Goal: Transaction & Acquisition: Download file/media

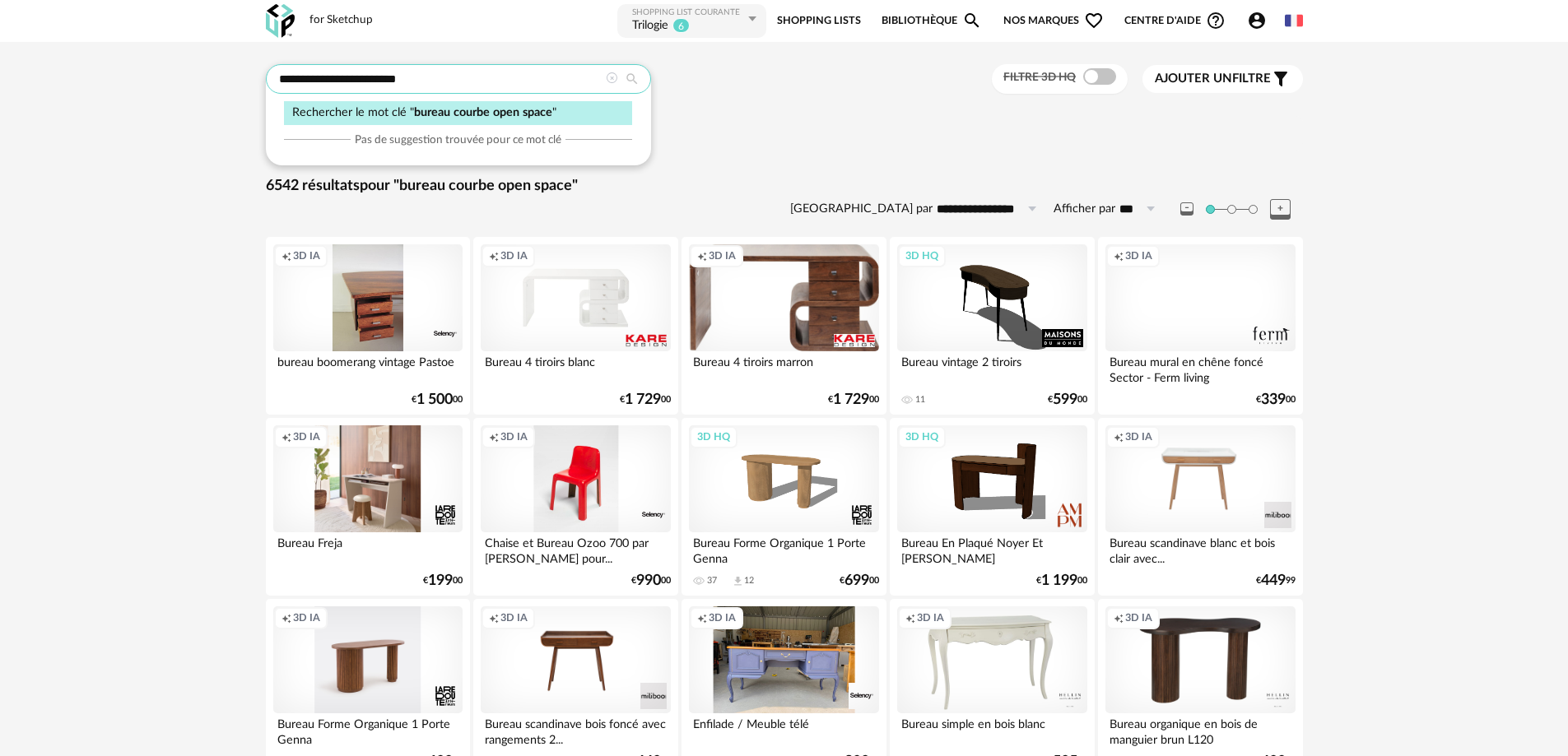
drag, startPoint x: 457, startPoint y: 78, endPoint x: 18, endPoint y: 77, distance: 439.0
type input "**********"
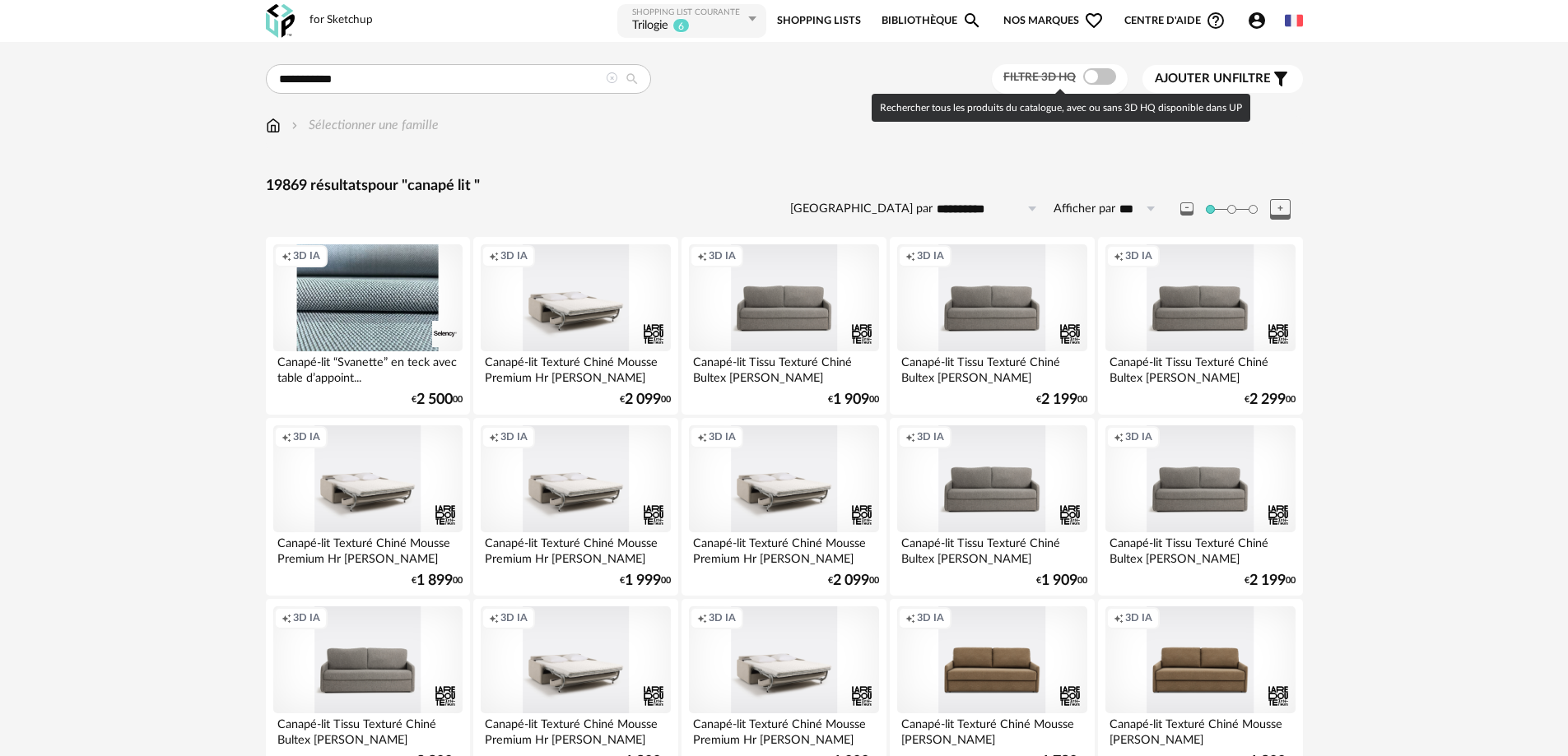
click at [1097, 76] on span at bounding box center [1099, 76] width 33 height 16
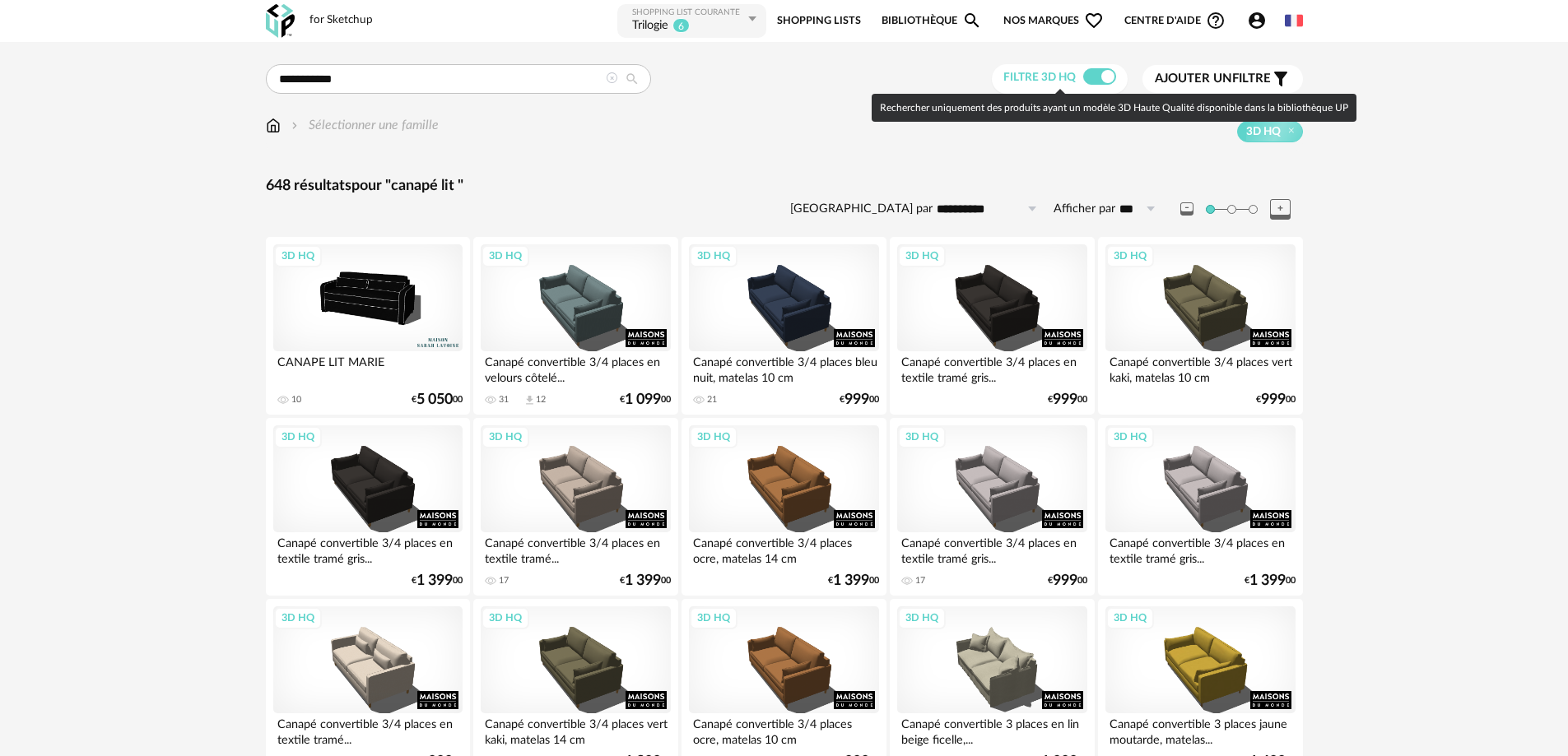
click at [1092, 79] on span at bounding box center [1099, 76] width 33 height 16
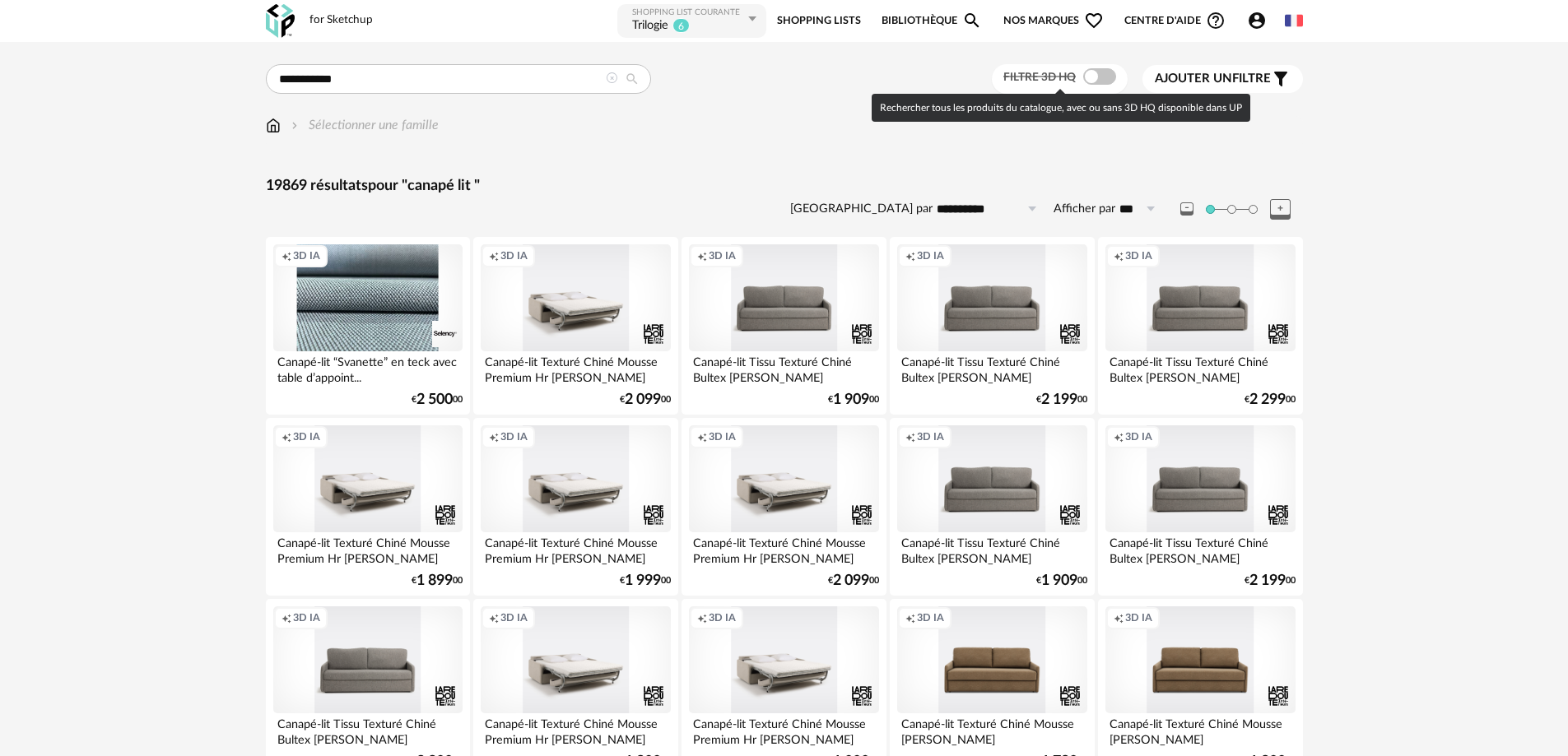
click at [1092, 79] on span at bounding box center [1099, 76] width 33 height 16
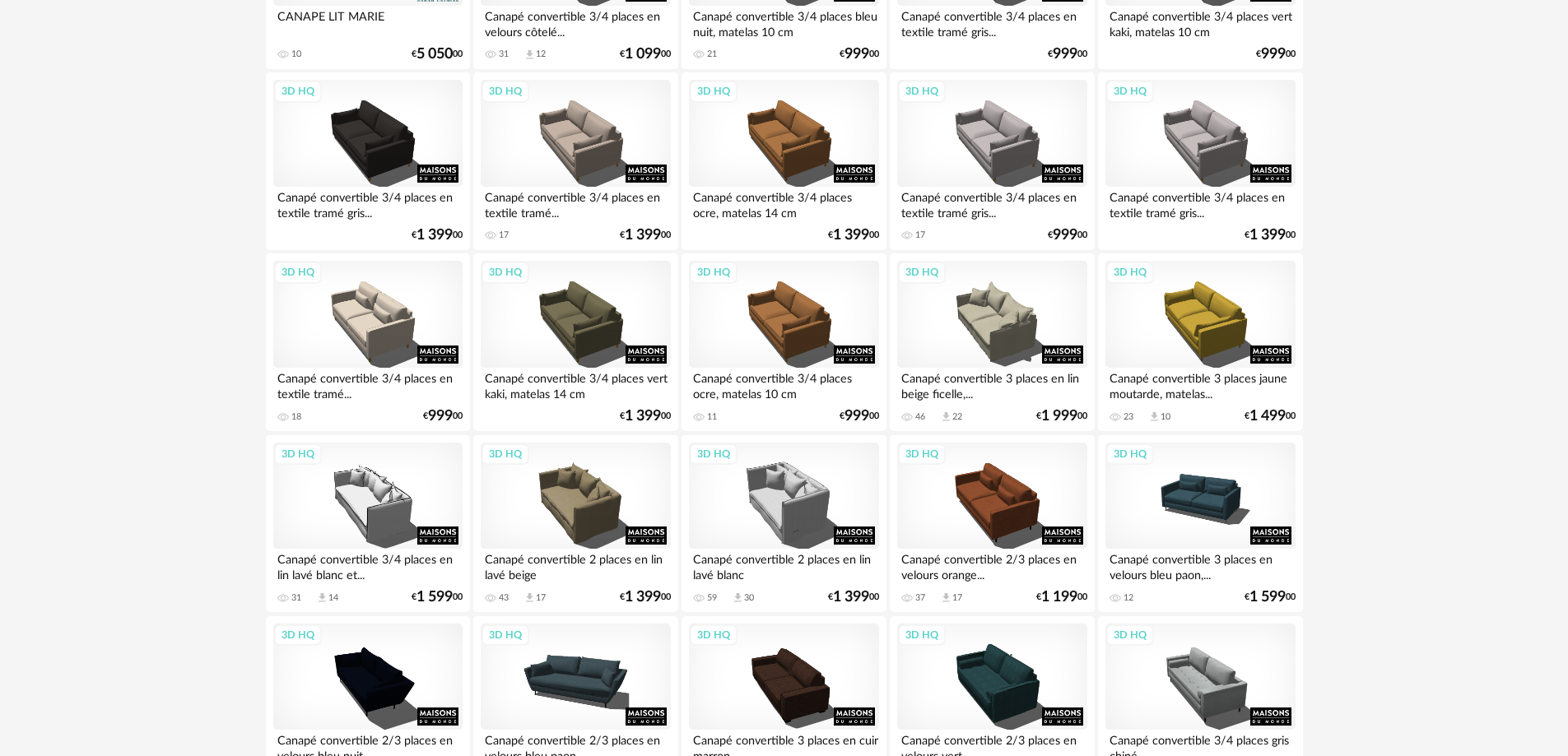
scroll to position [329, 0]
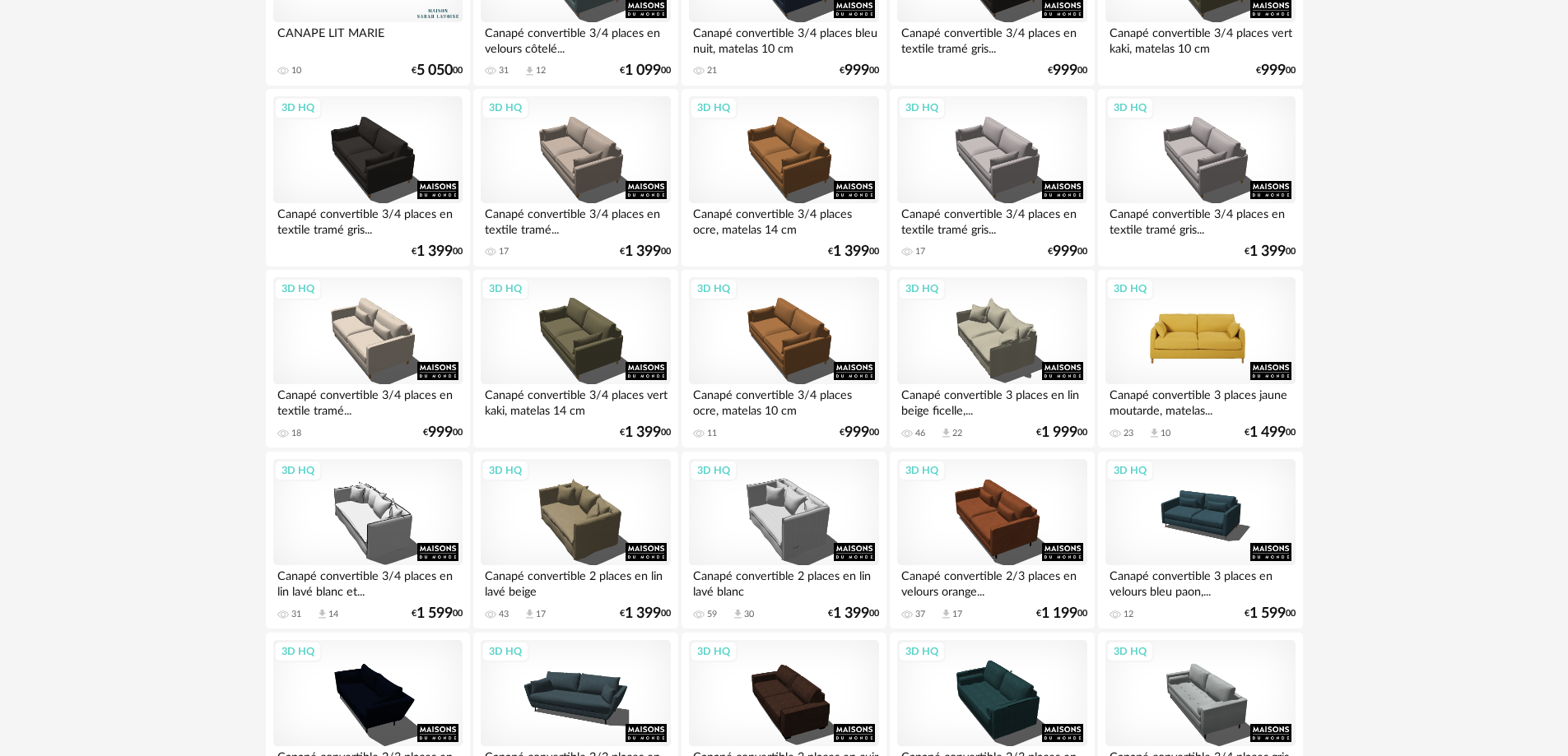
click at [1211, 326] on div "3D HQ" at bounding box center [1200, 331] width 190 height 107
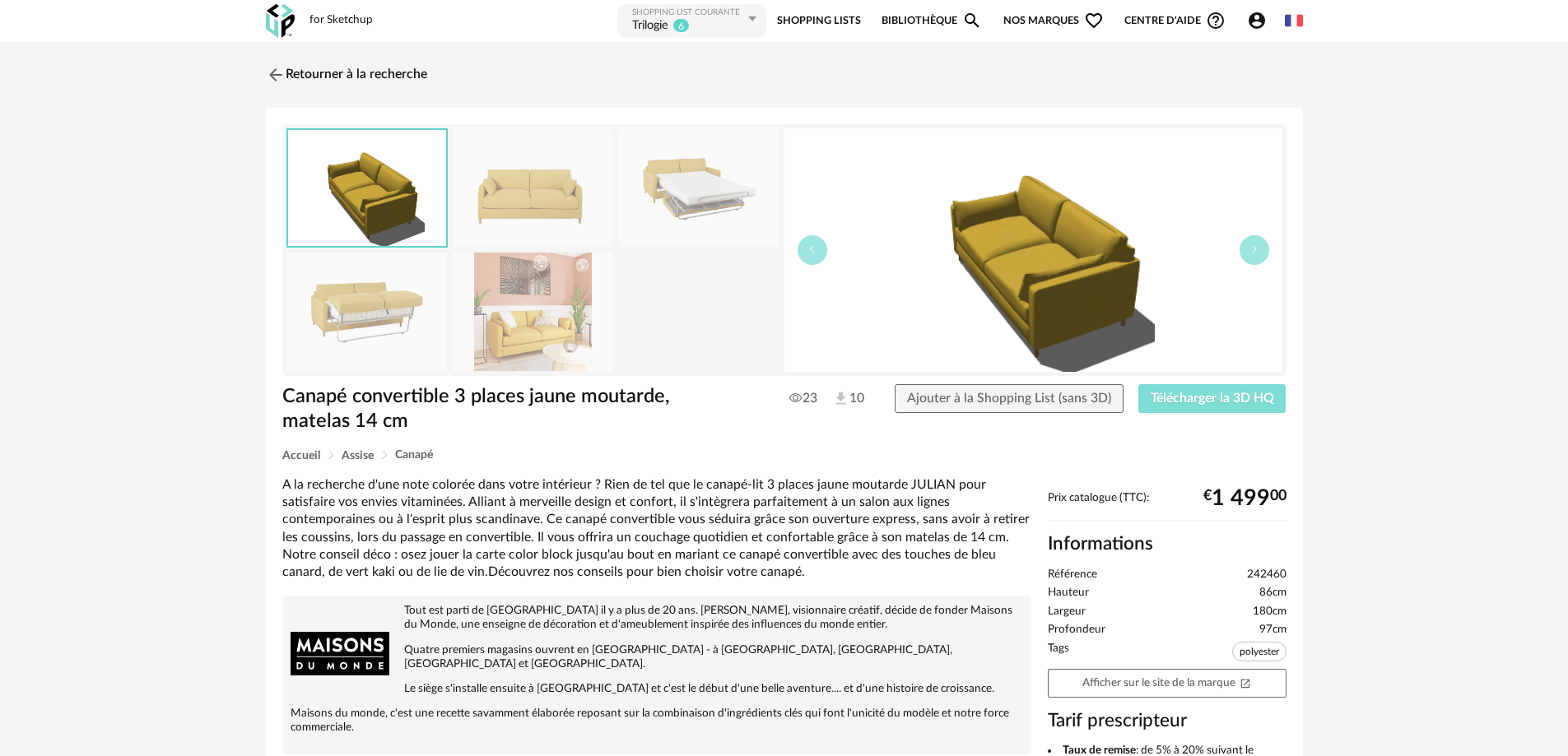
click at [1210, 403] on span "Télécharger la 3D HQ" at bounding box center [1212, 398] width 123 height 13
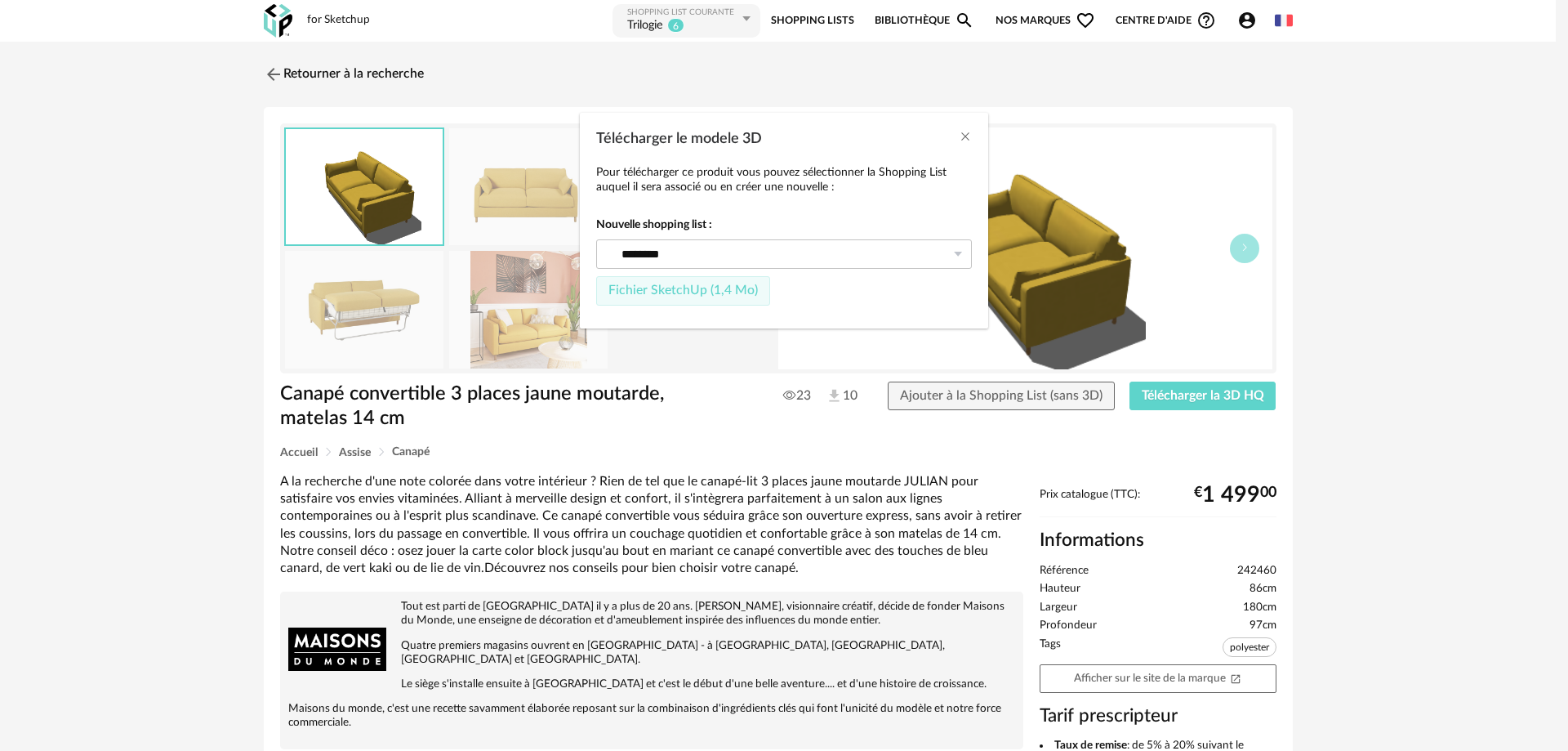
click at [703, 292] on span "Fichier SketchUp (1,4 Mo)" at bounding box center [683, 289] width 149 height 13
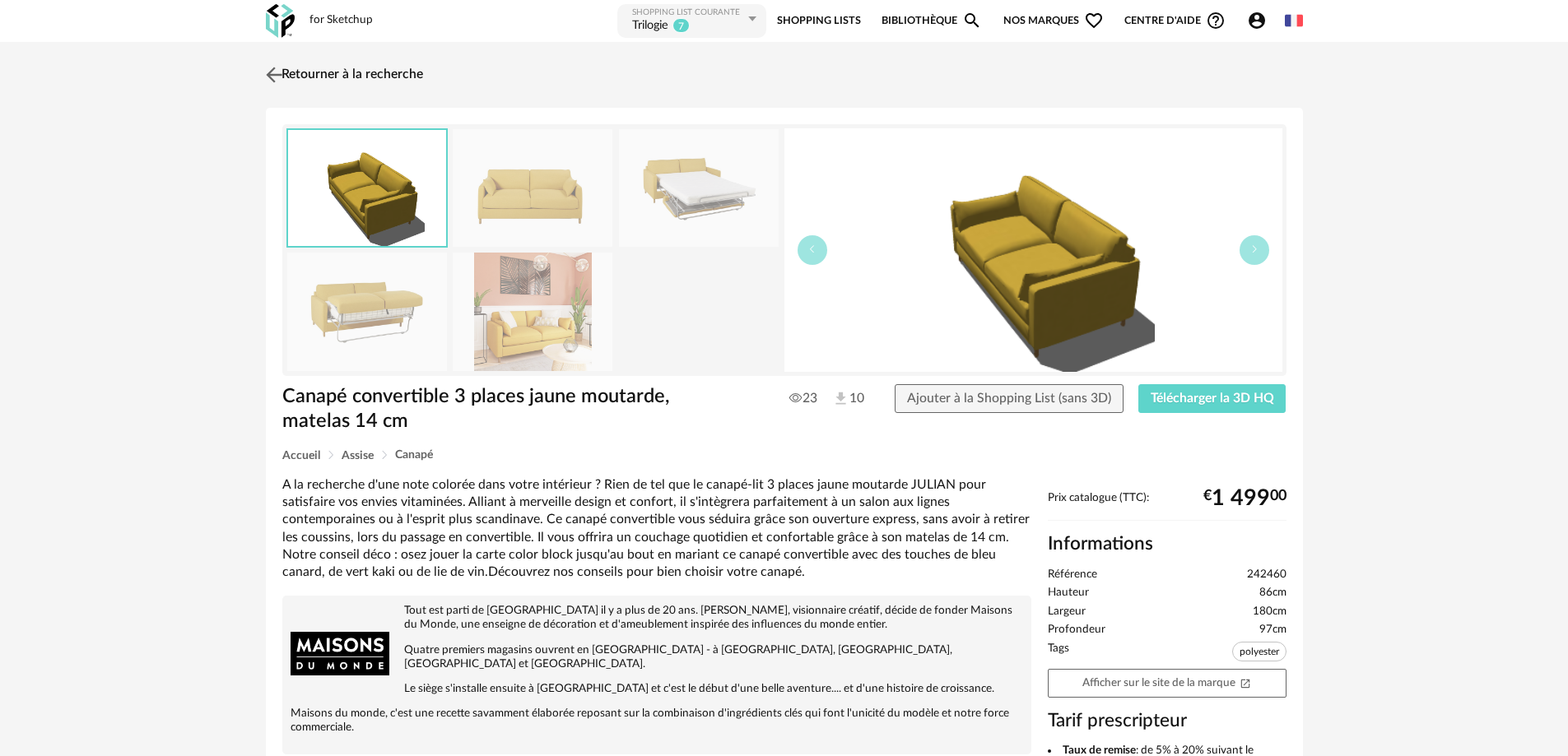
drag, startPoint x: 259, startPoint y: 68, endPoint x: 274, endPoint y: 71, distance: 15.3
click at [260, 69] on div "Retourner à la recherche Canapé convertible 3 places jaune moutarde, matelas 14…" at bounding box center [784, 604] width 1066 height 1094
click at [274, 71] on img at bounding box center [274, 74] width 24 height 24
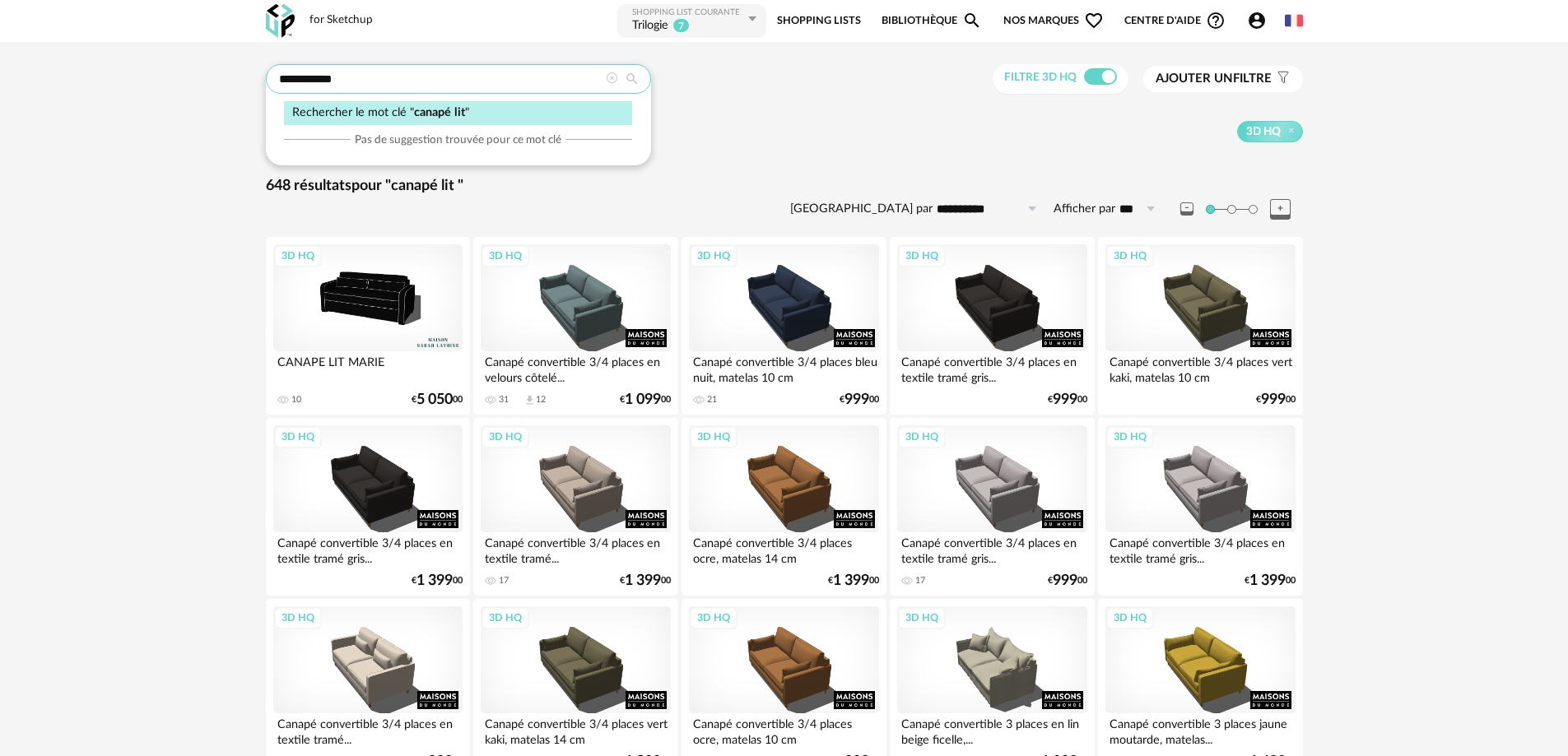
drag, startPoint x: 274, startPoint y: 72, endPoint x: 190, endPoint y: 67, distance: 84.1
type input "**********"
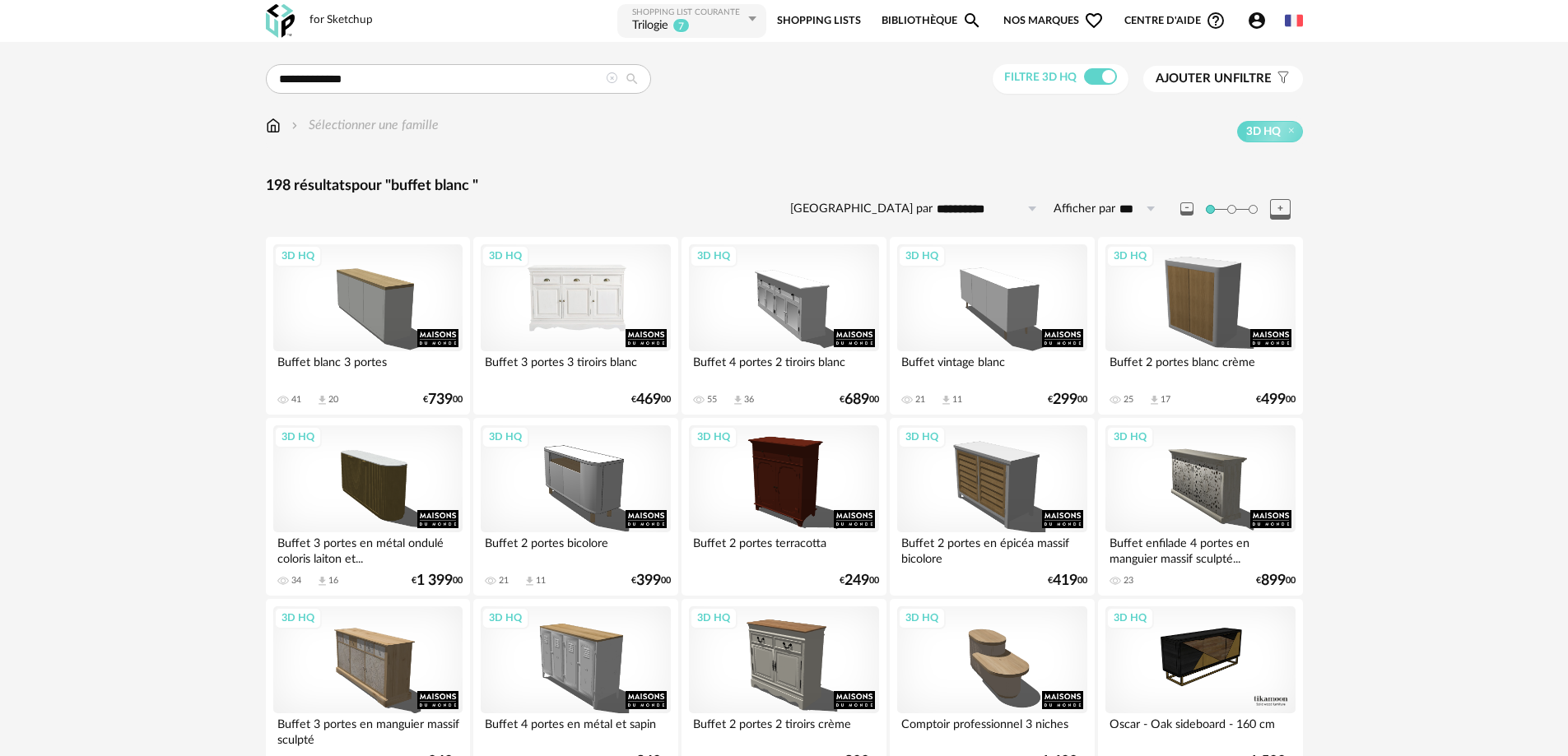
click at [580, 307] on div "3D HQ" at bounding box center [576, 298] width 190 height 107
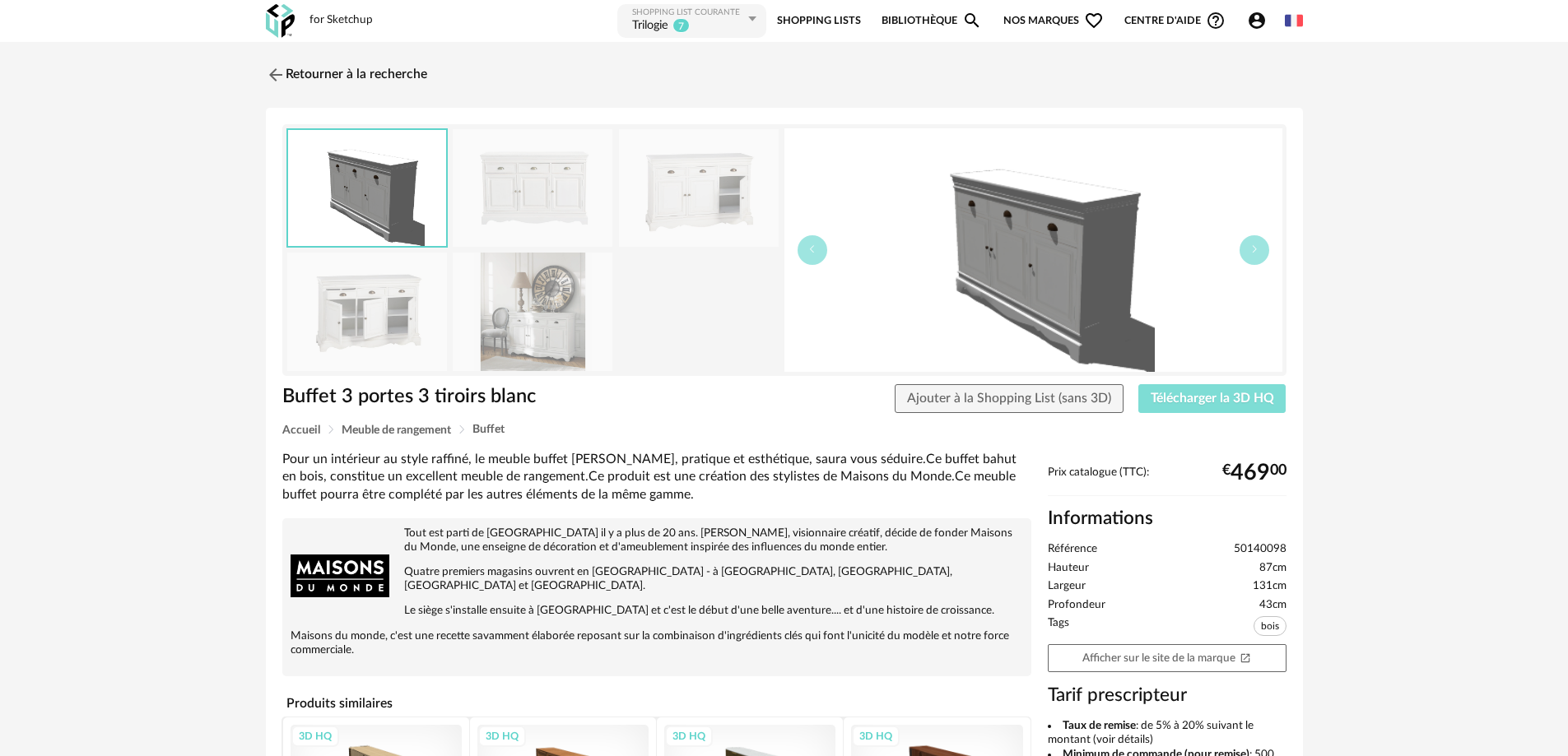
click at [1189, 397] on span "Télécharger la 3D HQ" at bounding box center [1212, 398] width 123 height 13
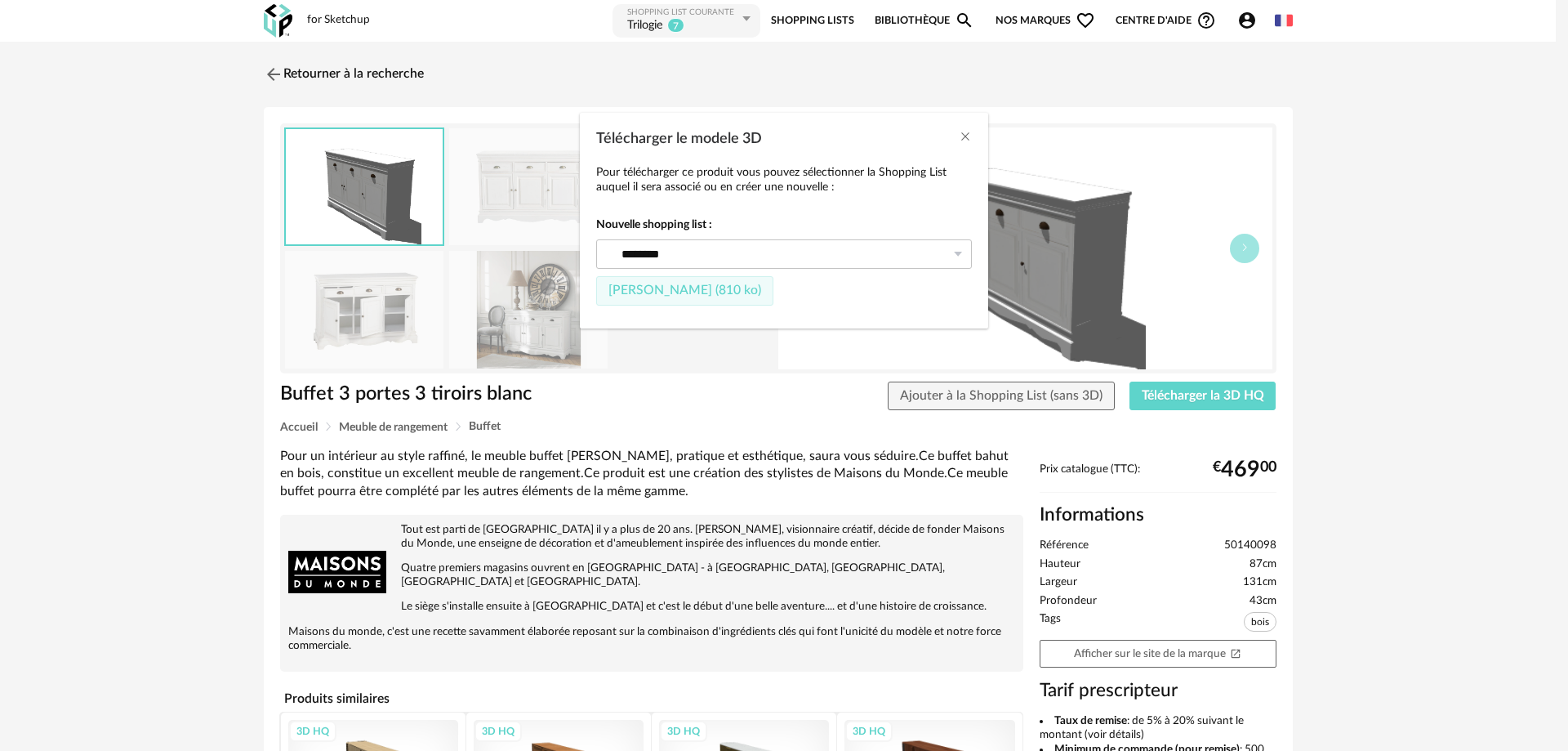
click at [650, 292] on span "[PERSON_NAME] (810 ko)" at bounding box center [685, 289] width 153 height 13
